Goal: Find contact information: Find contact information

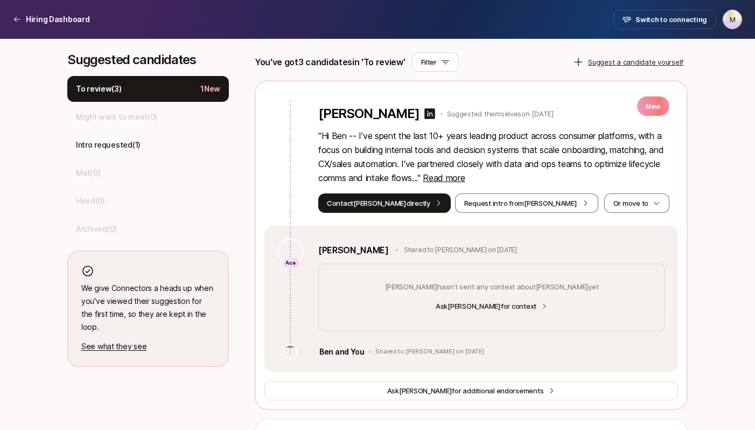
scroll to position [299, 0]
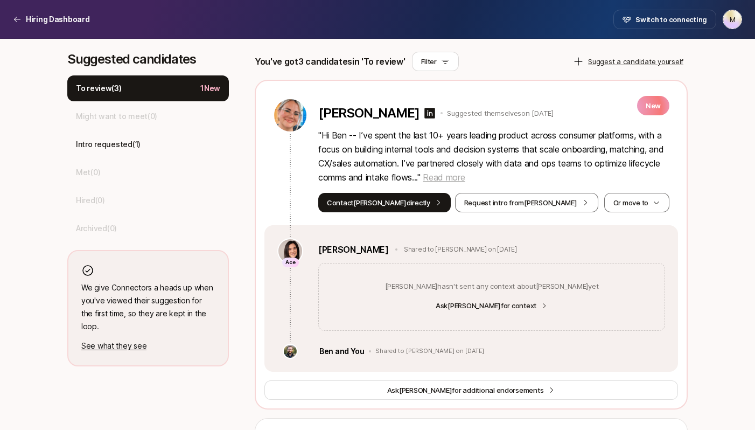
click at [465, 180] on span "Read more" at bounding box center [444, 177] width 42 height 11
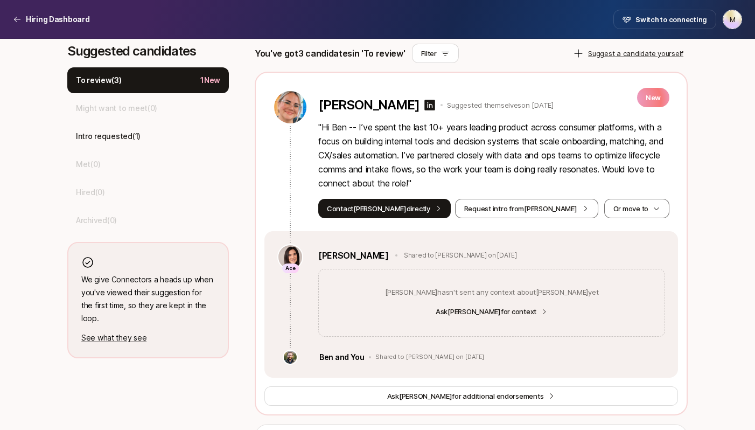
scroll to position [307, 0]
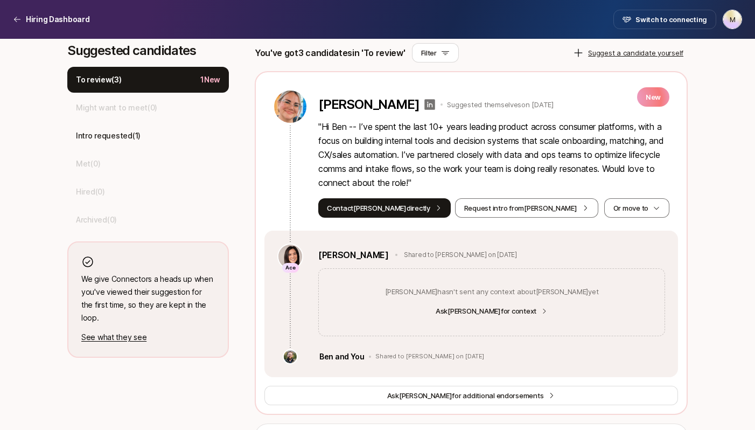
click at [425, 104] on icon at bounding box center [430, 104] width 11 height 11
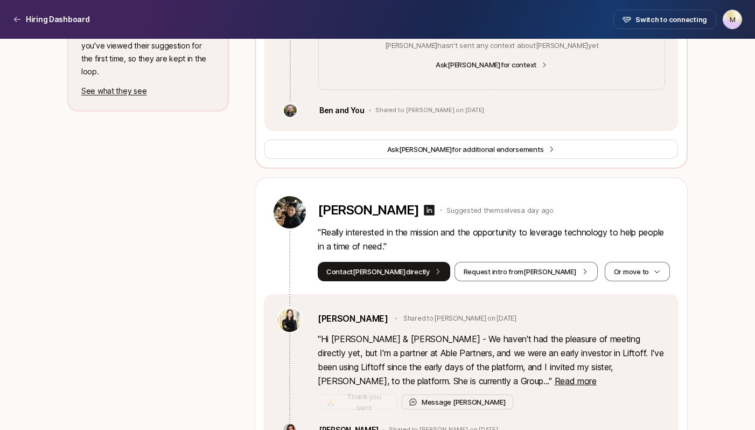
scroll to position [558, 0]
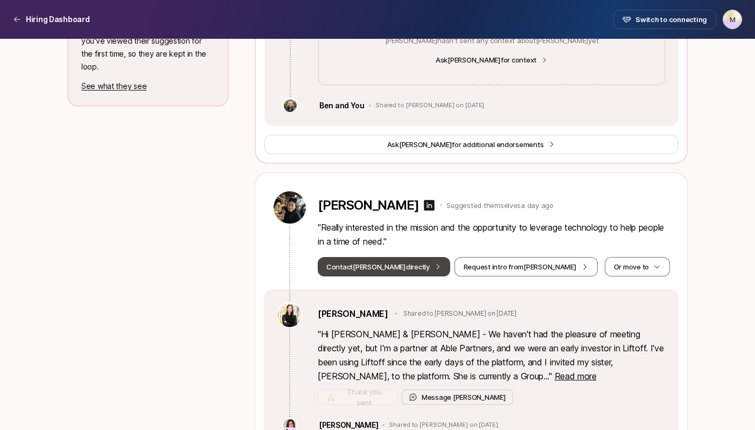
click at [390, 267] on button "Contact [PERSON_NAME] directly" at bounding box center [384, 266] width 132 height 19
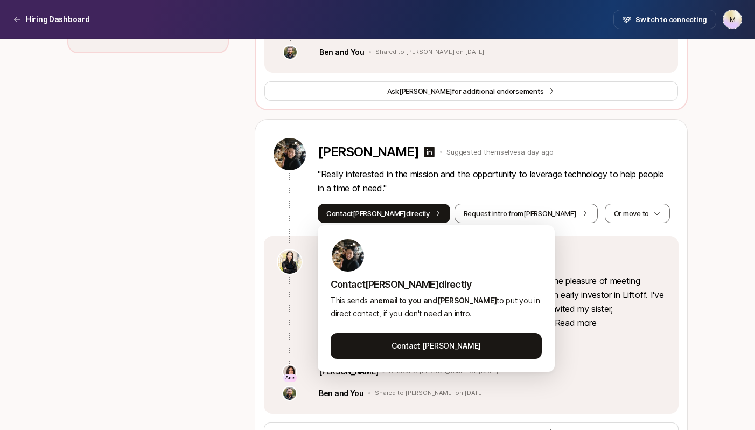
scroll to position [614, 0]
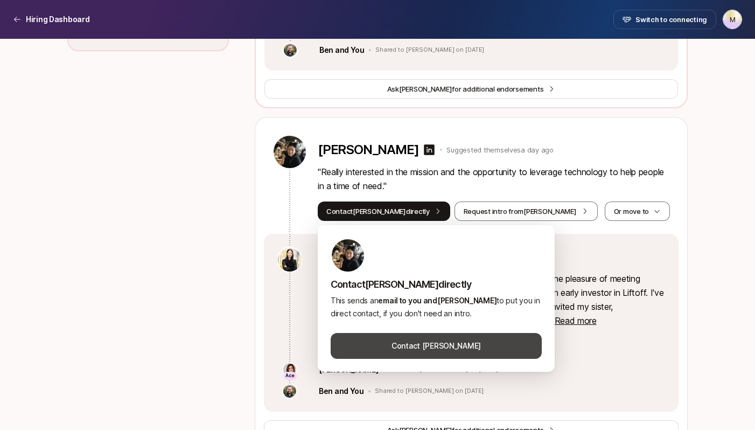
click at [409, 341] on button "Contact [PERSON_NAME]" at bounding box center [436, 346] width 211 height 26
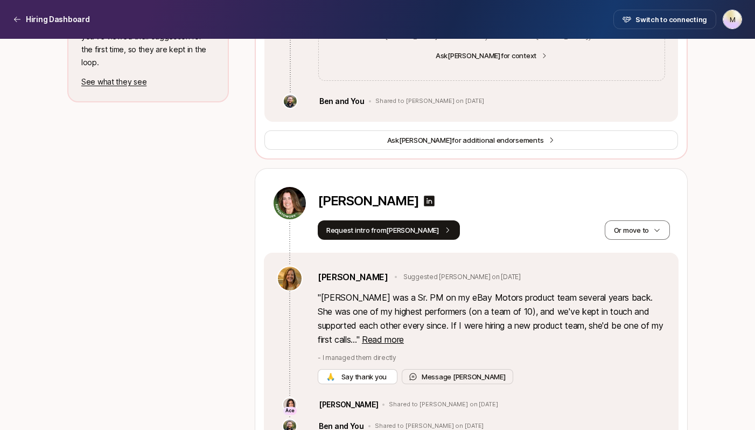
scroll to position [576, 0]
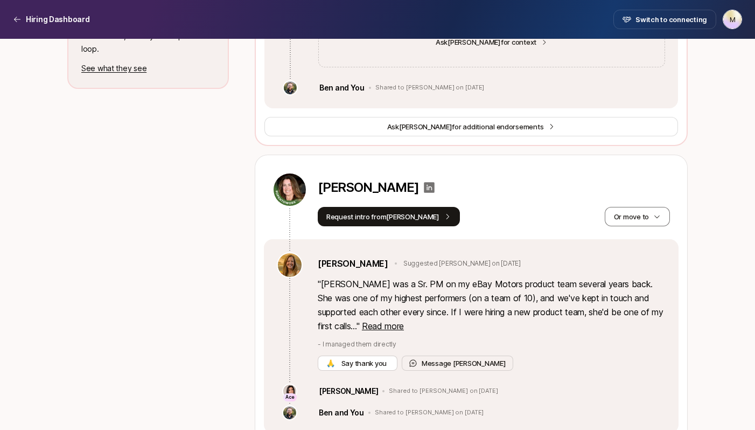
click at [424, 187] on icon at bounding box center [429, 187] width 11 height 11
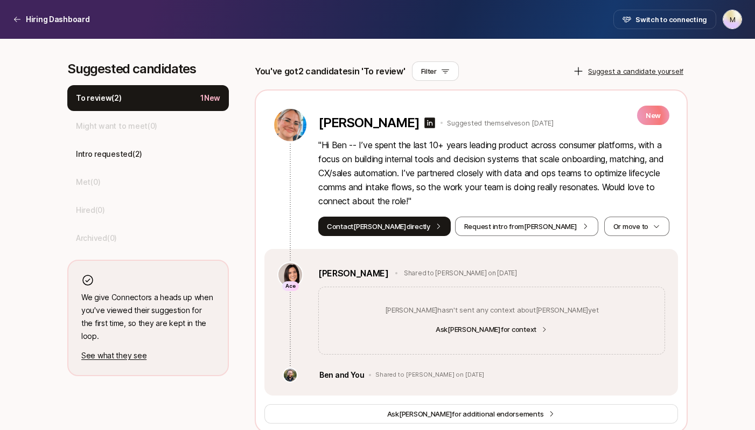
scroll to position [297, 0]
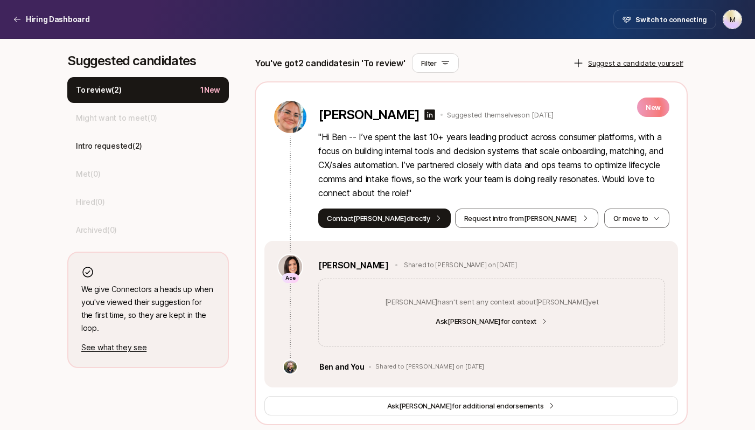
click at [424, 156] on p "" Hi Ben -- I’ve spent the last 10+ years leading product across consumer platf…" at bounding box center [493, 165] width 351 height 70
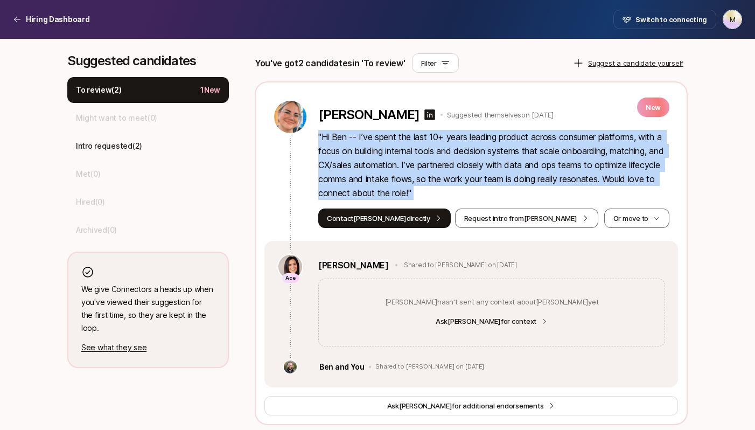
click at [424, 156] on p "" Hi Ben -- I’ve spent the last 10+ years leading product across consumer platf…" at bounding box center [493, 165] width 351 height 70
click at [418, 145] on p "" Hi Ben -- I’ve spent the last 10+ years leading product across consumer platf…" at bounding box center [493, 165] width 351 height 70
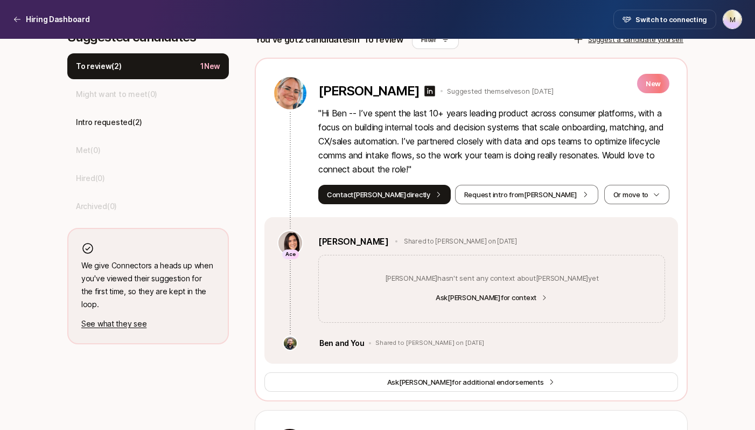
scroll to position [322, 0]
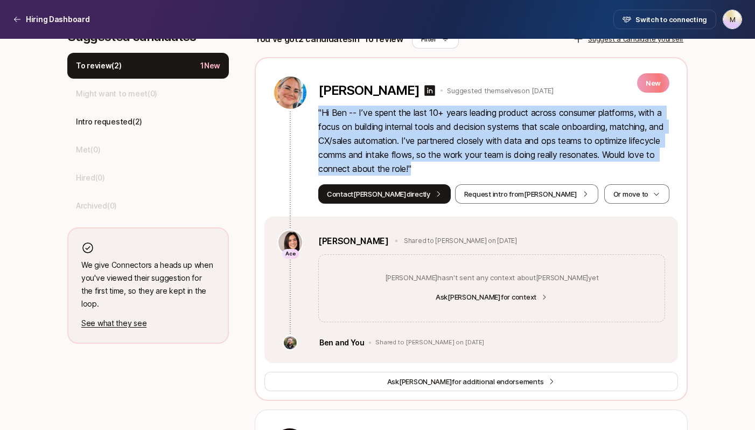
drag, startPoint x: 317, startPoint y: 110, endPoint x: 452, endPoint y: 165, distance: 145.9
click at [452, 165] on div "[PERSON_NAME] Suggested themselves on [DATE] New " Hi Ben -- I’ve spent the las…" at bounding box center [471, 137] width 414 height 158
click at [452, 165] on p "" Hi Ben -- I’ve spent the last 10+ years leading product across consumer platf…" at bounding box center [493, 141] width 351 height 70
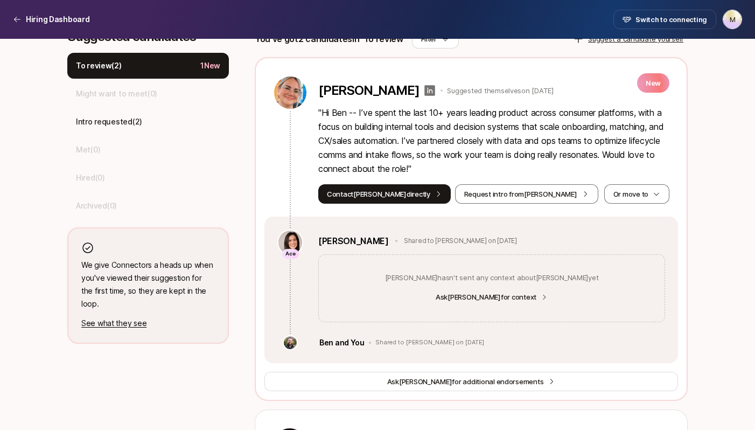
click at [423, 91] on icon at bounding box center [429, 90] width 13 height 13
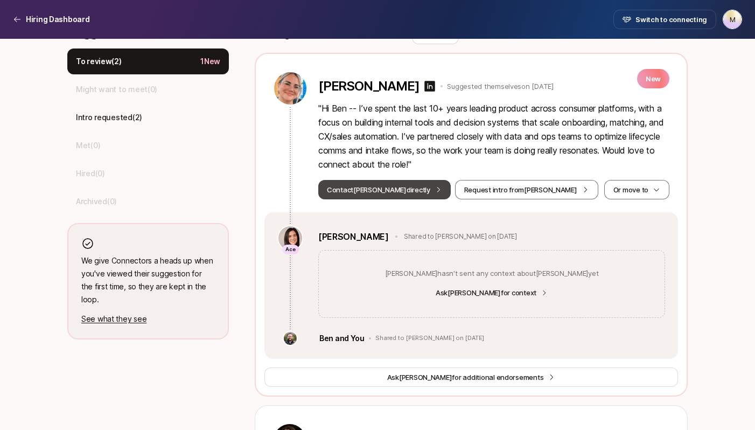
click at [394, 189] on button "Contact [PERSON_NAME] directly" at bounding box center [384, 189] width 132 height 19
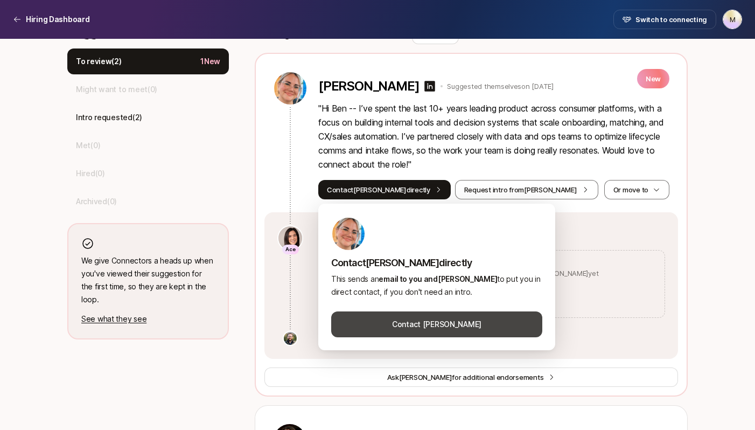
click at [425, 325] on button "Contact [PERSON_NAME]" at bounding box center [436, 324] width 211 height 26
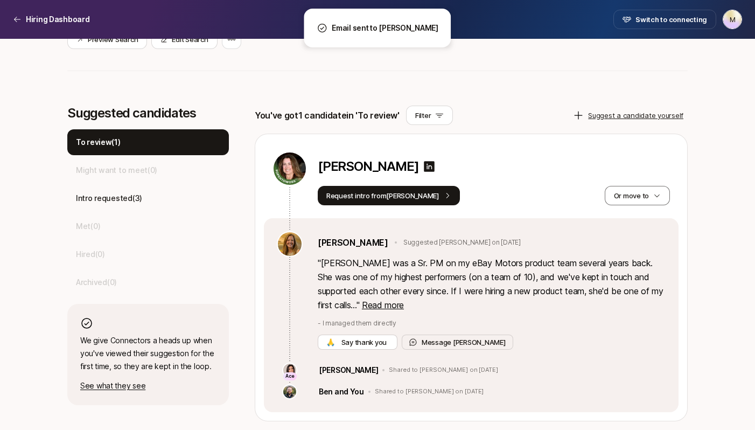
scroll to position [245, 0]
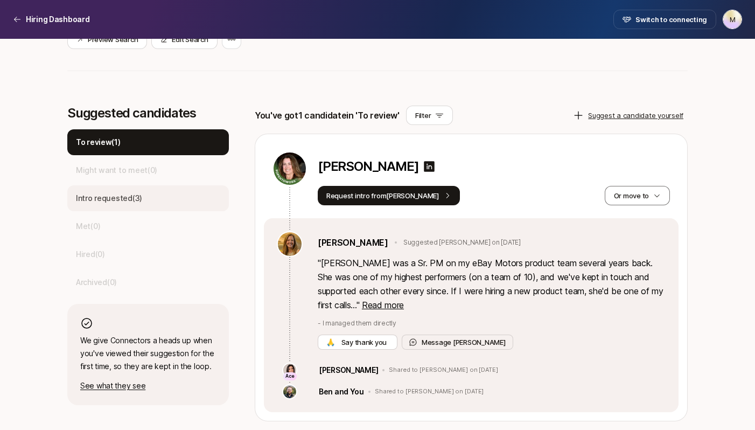
click at [134, 200] on p "Intro requested ( 3 )" at bounding box center [109, 198] width 66 height 13
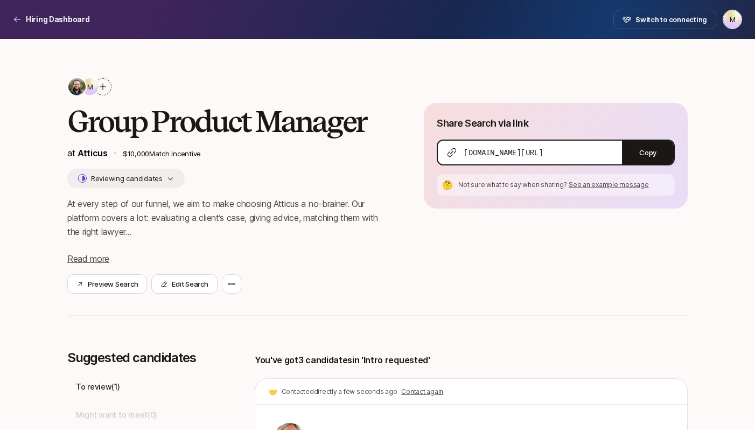
scroll to position [0, 0]
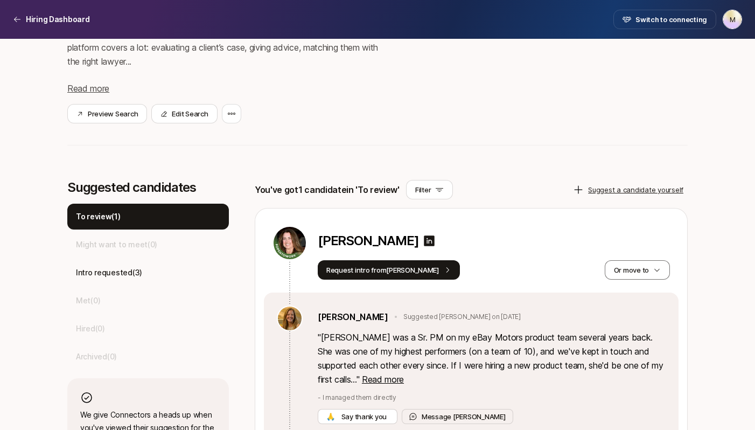
scroll to position [245, 0]
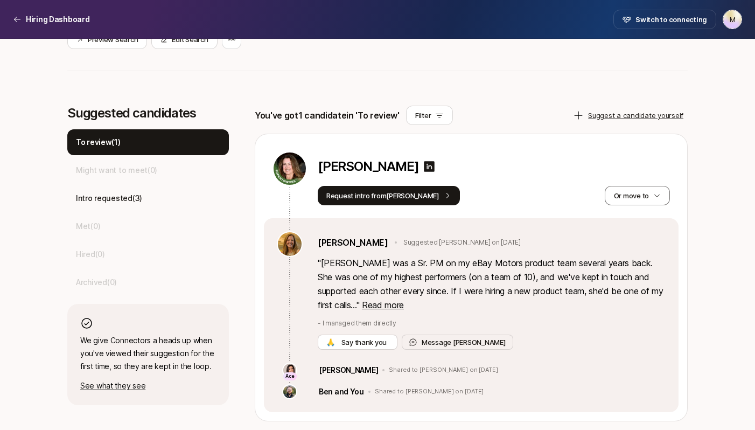
click at [322, 116] on p "You've got 1 candidate in 'To review'" at bounding box center [327, 115] width 145 height 14
click at [138, 195] on p "Intro requested ( 3 )" at bounding box center [109, 198] width 66 height 13
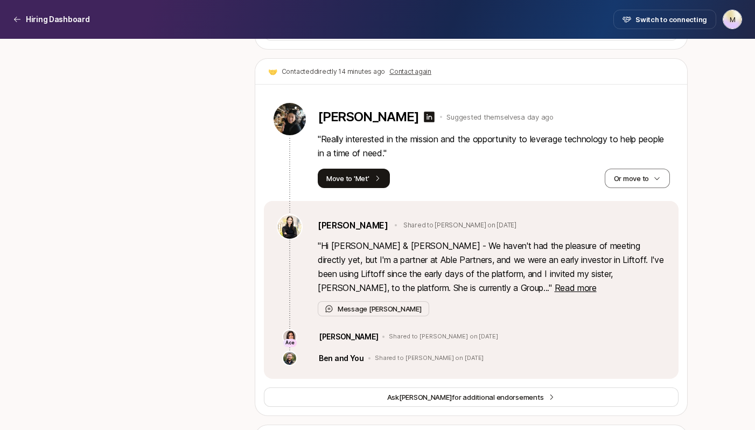
scroll to position [690, 0]
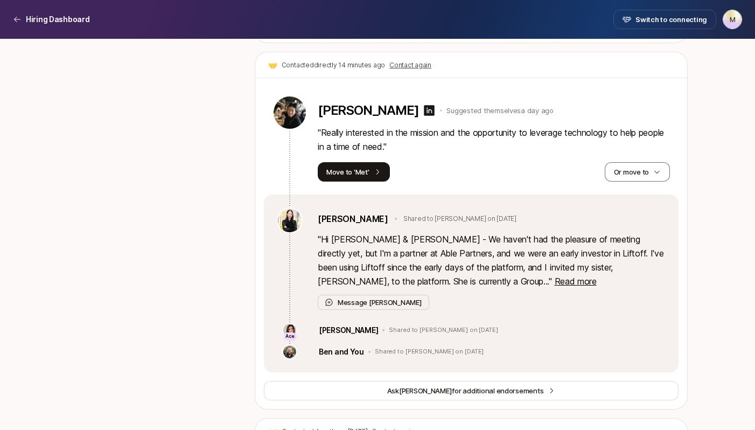
click at [428, 286] on p "" Hi Ben & Michael - We haven't had the pleasure of meeting directly yet, but I…" at bounding box center [492, 260] width 348 height 56
click at [555, 283] on span "Read more" at bounding box center [576, 281] width 42 height 11
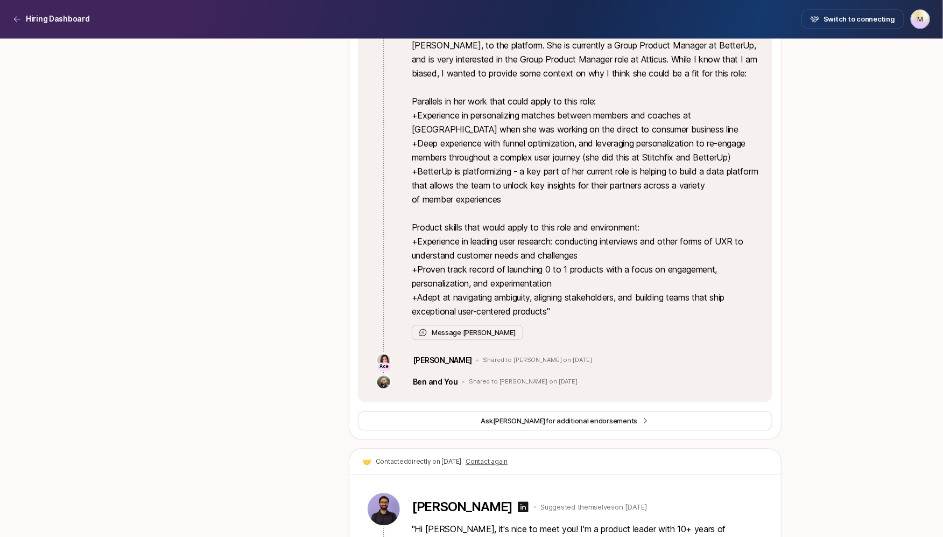
scroll to position [925, 0]
